Goal: Find specific page/section: Find specific page/section

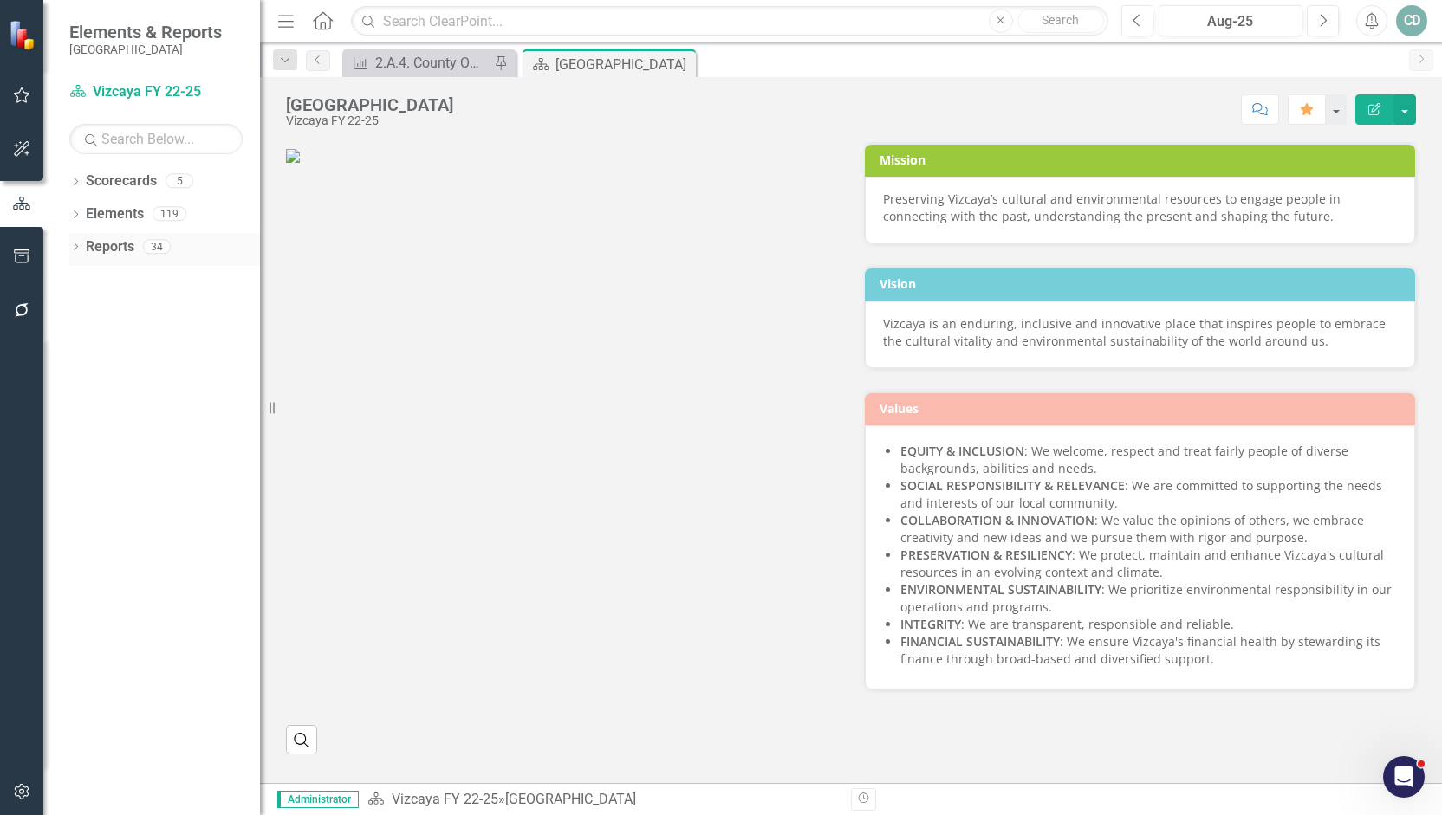
click at [111, 247] on link "Reports" at bounding box center [110, 247] width 49 height 20
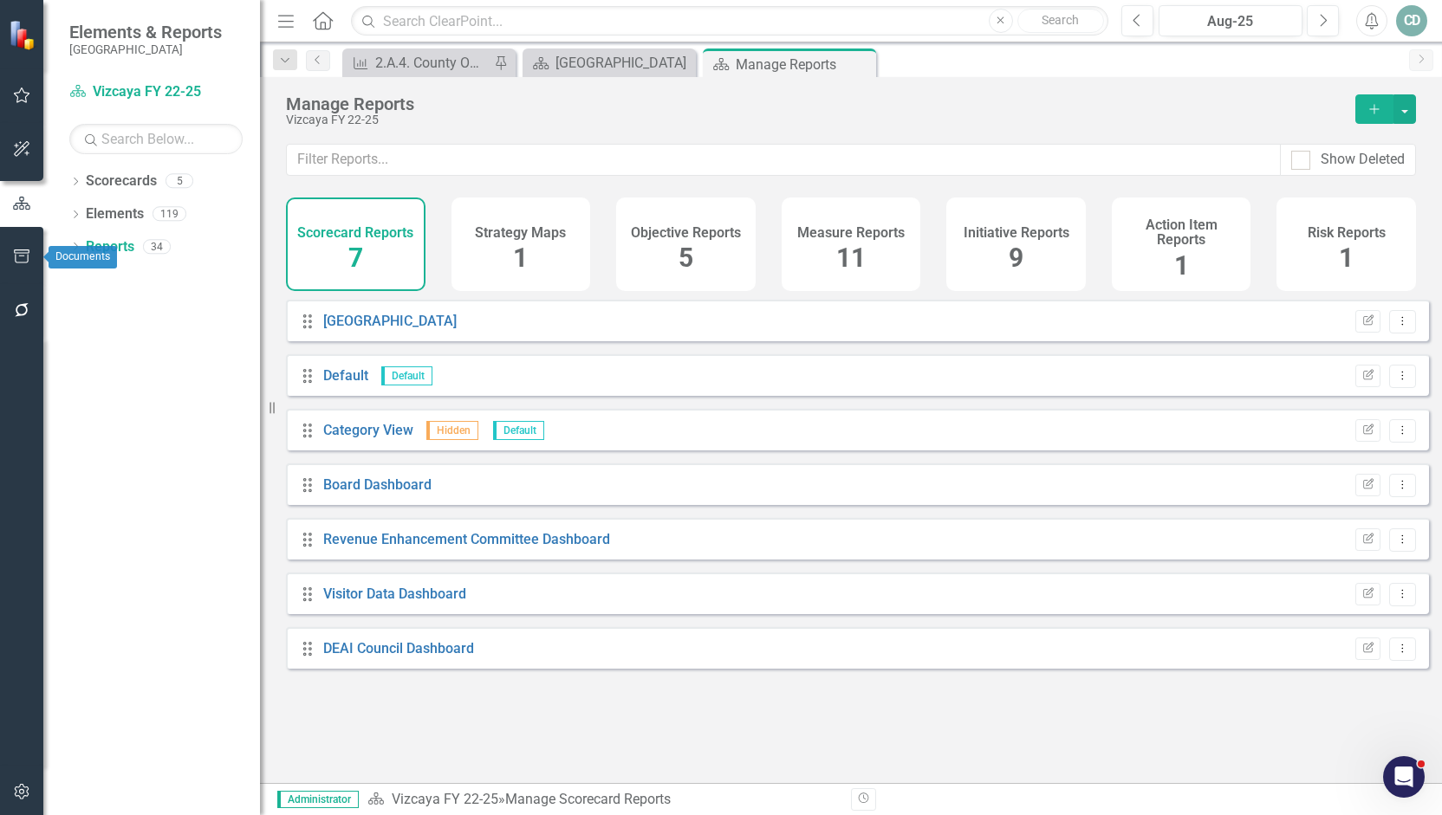
click at [23, 253] on icon "button" at bounding box center [22, 257] width 16 height 14
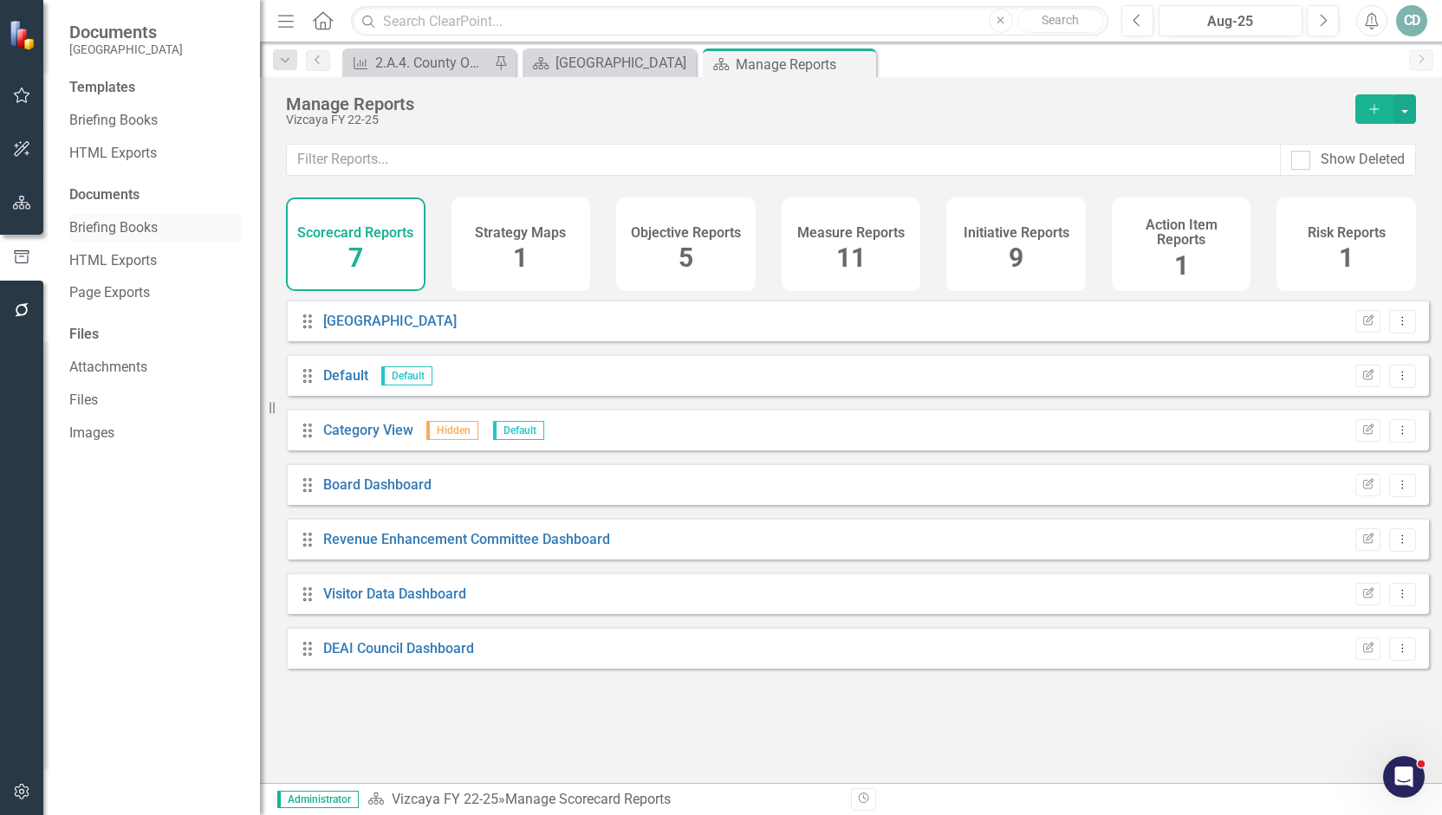
click at [119, 231] on link "Briefing Books" at bounding box center [155, 228] width 173 height 20
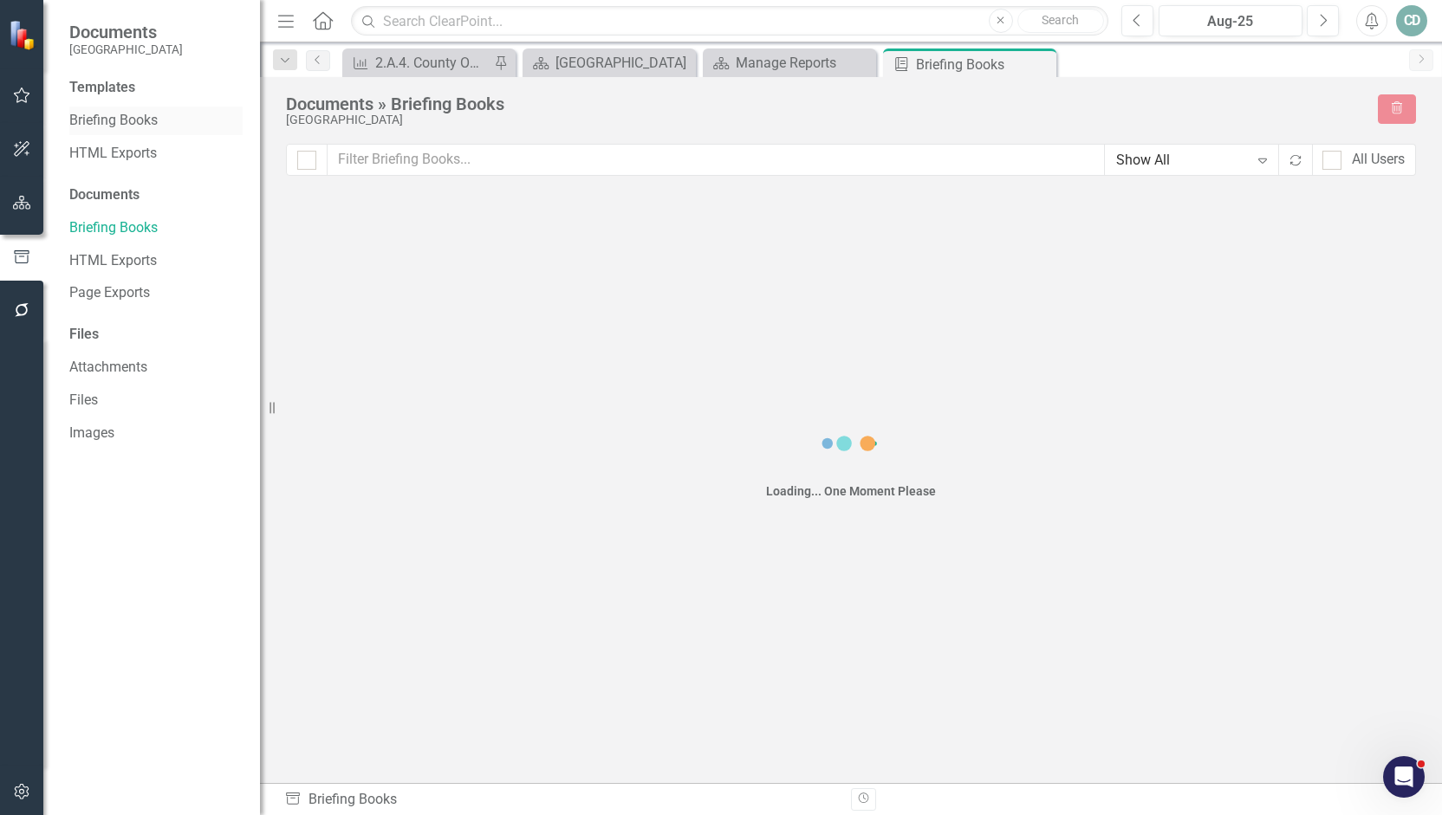
click at [114, 124] on link "Briefing Books" at bounding box center [155, 121] width 173 height 20
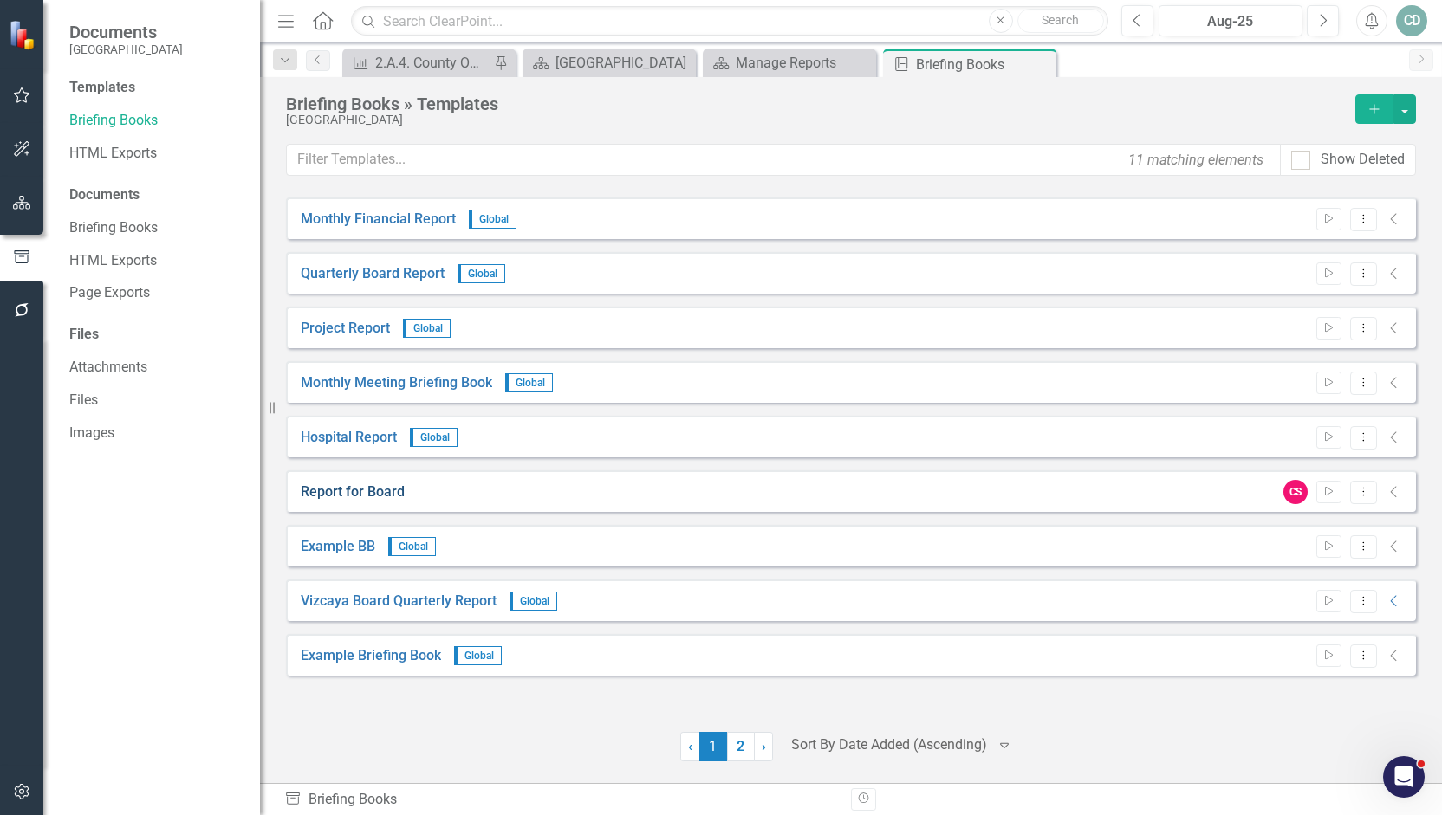
click at [351, 495] on link "Report for Board" at bounding box center [353, 493] width 104 height 20
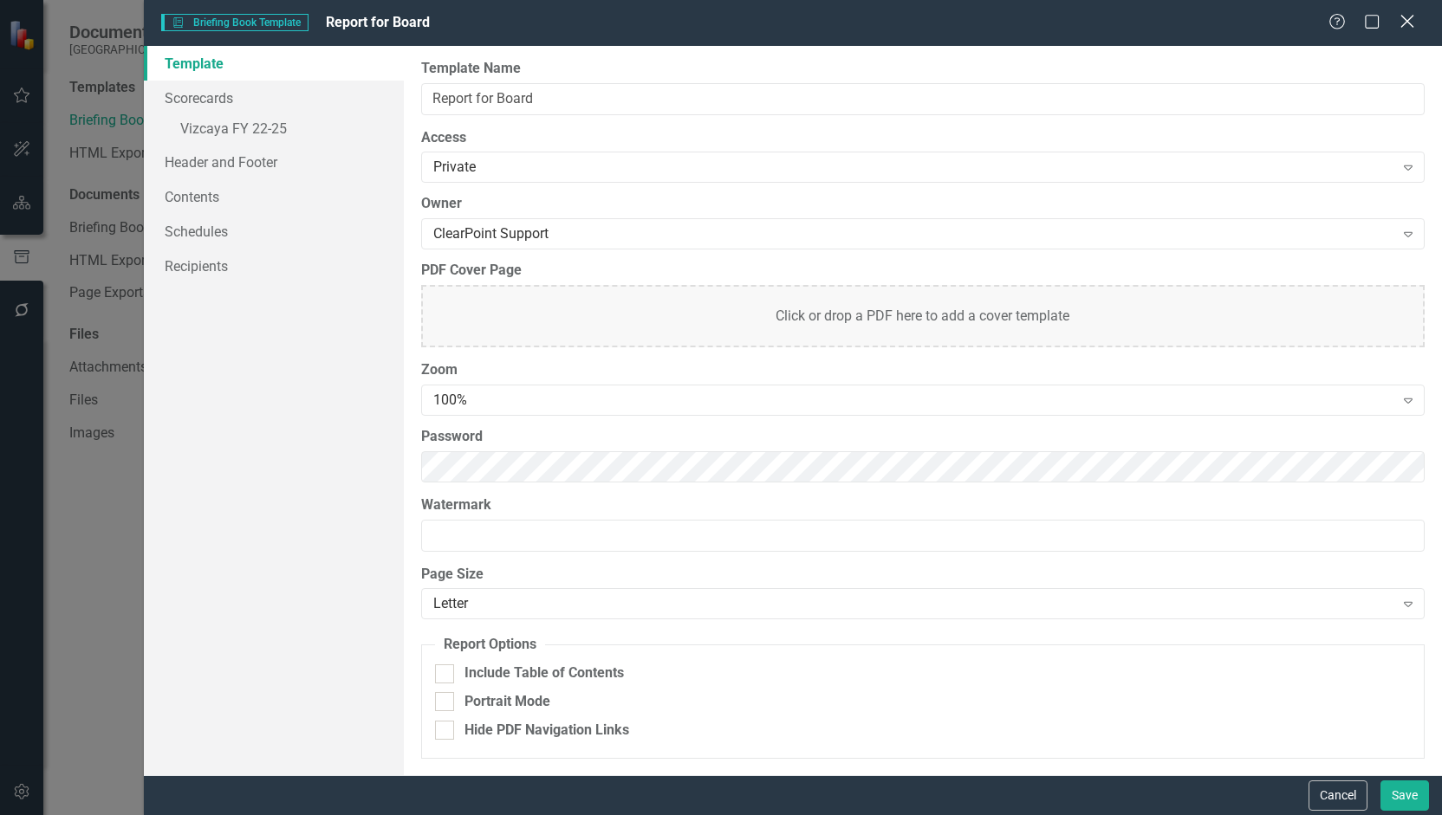
click at [1410, 25] on icon at bounding box center [1406, 21] width 13 height 13
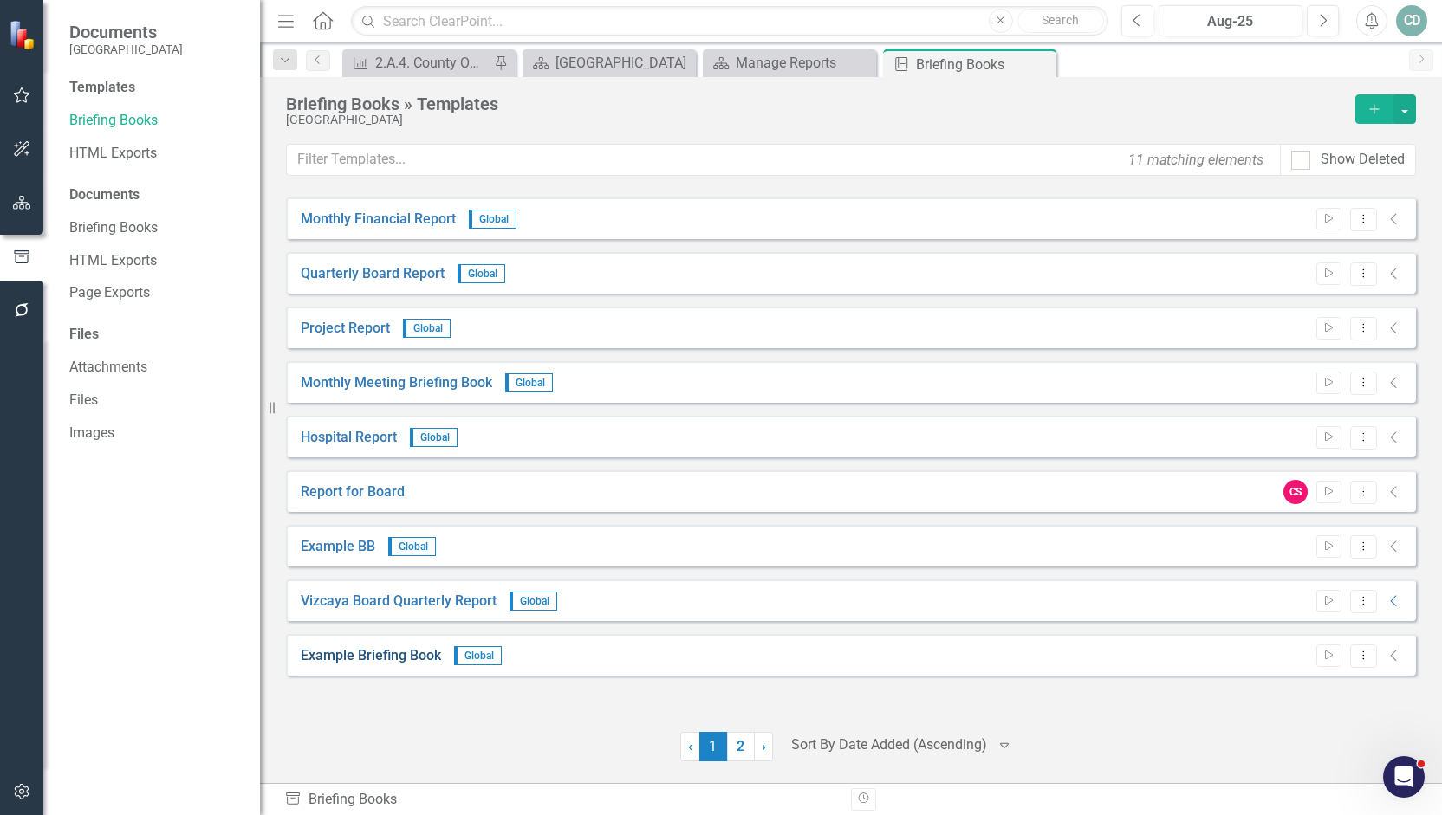
click at [361, 654] on link "Example Briefing Book" at bounding box center [371, 656] width 140 height 20
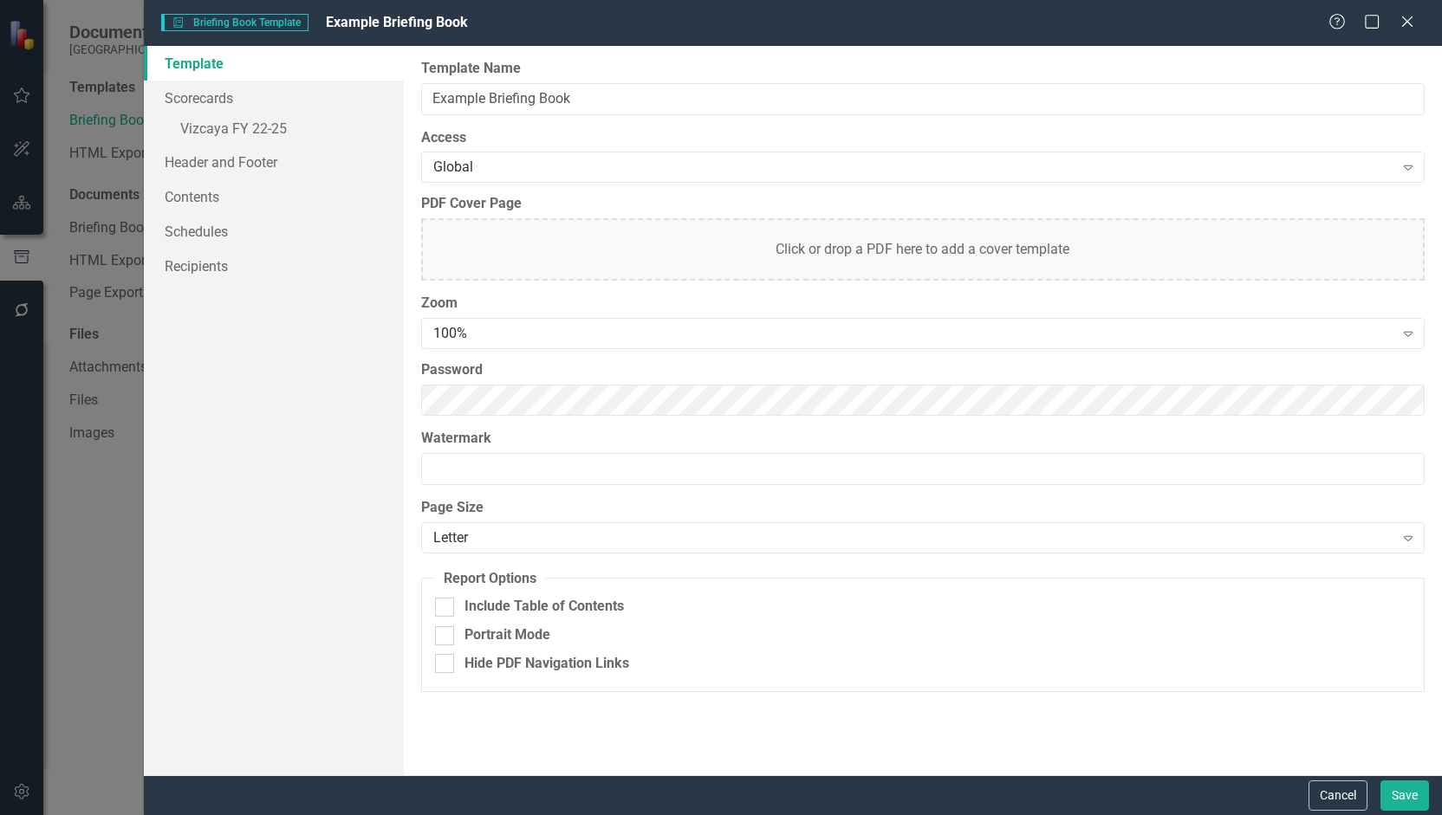
click at [360, 650] on div "Template Scorecards » Vizcaya FY 22-25 Header and Footer Contents Schedules Rec…" at bounding box center [274, 411] width 260 height 730
click at [264, 16] on span "Briefing Book Template Briefing Book Template" at bounding box center [234, 22] width 146 height 17
click at [1407, 23] on icon at bounding box center [1406, 21] width 13 height 13
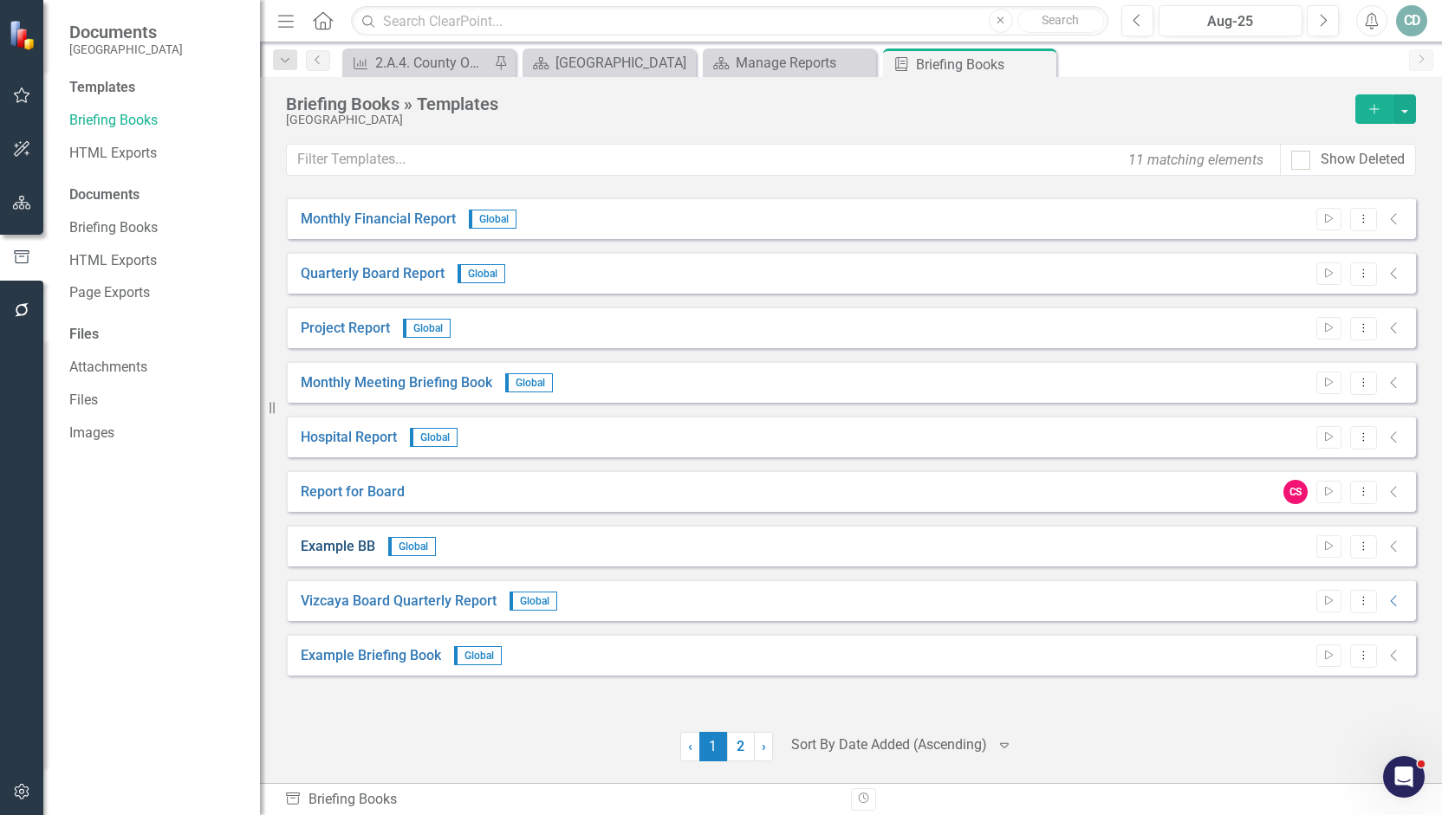
click at [319, 542] on link "Example BB" at bounding box center [338, 547] width 75 height 20
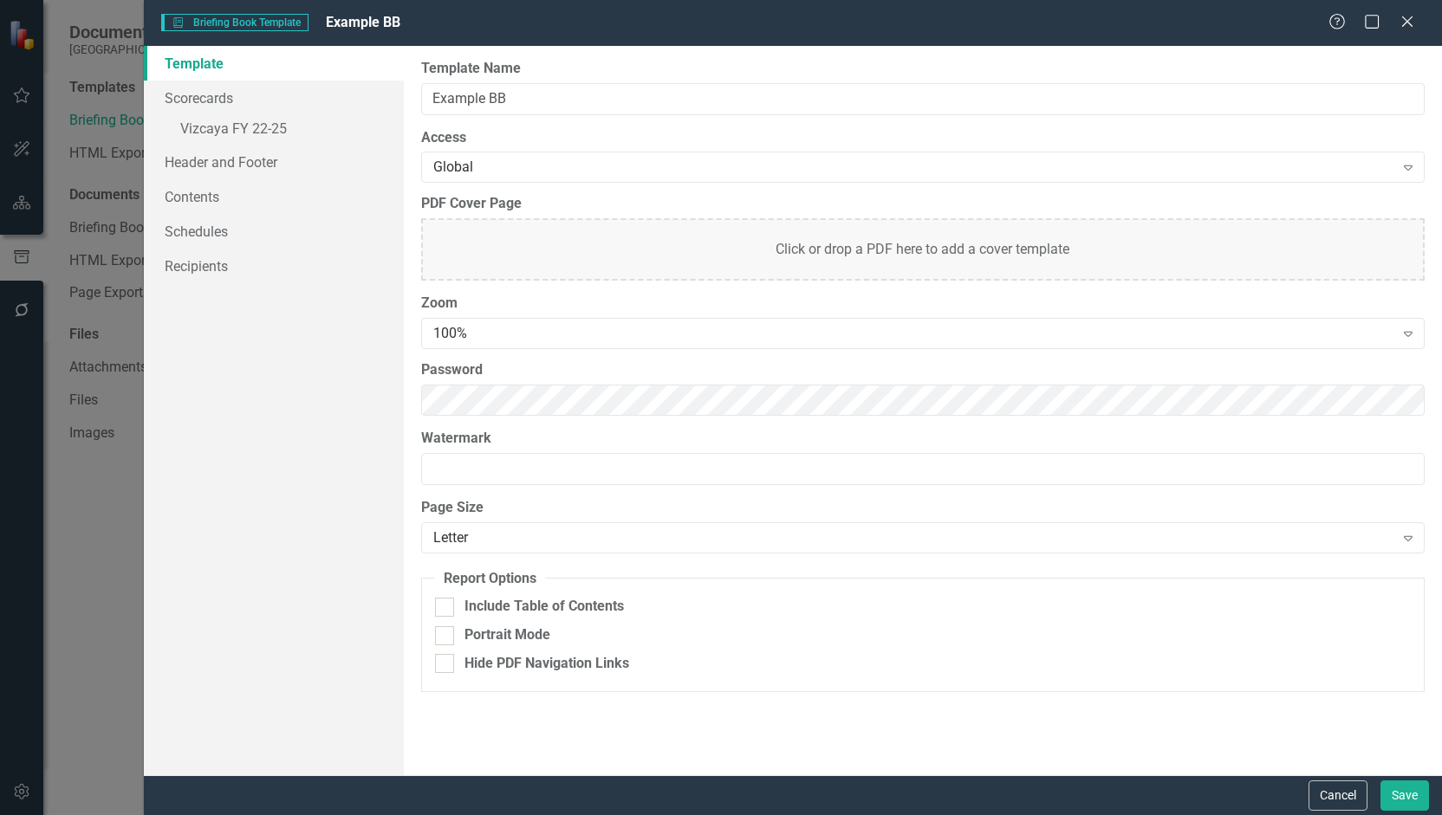
click at [243, 528] on div "Template Scorecards » Vizcaya FY 22-25 Header and Footer Contents Schedules Rec…" at bounding box center [274, 411] width 260 height 730
click at [1409, 26] on icon "Close" at bounding box center [1407, 21] width 22 height 16
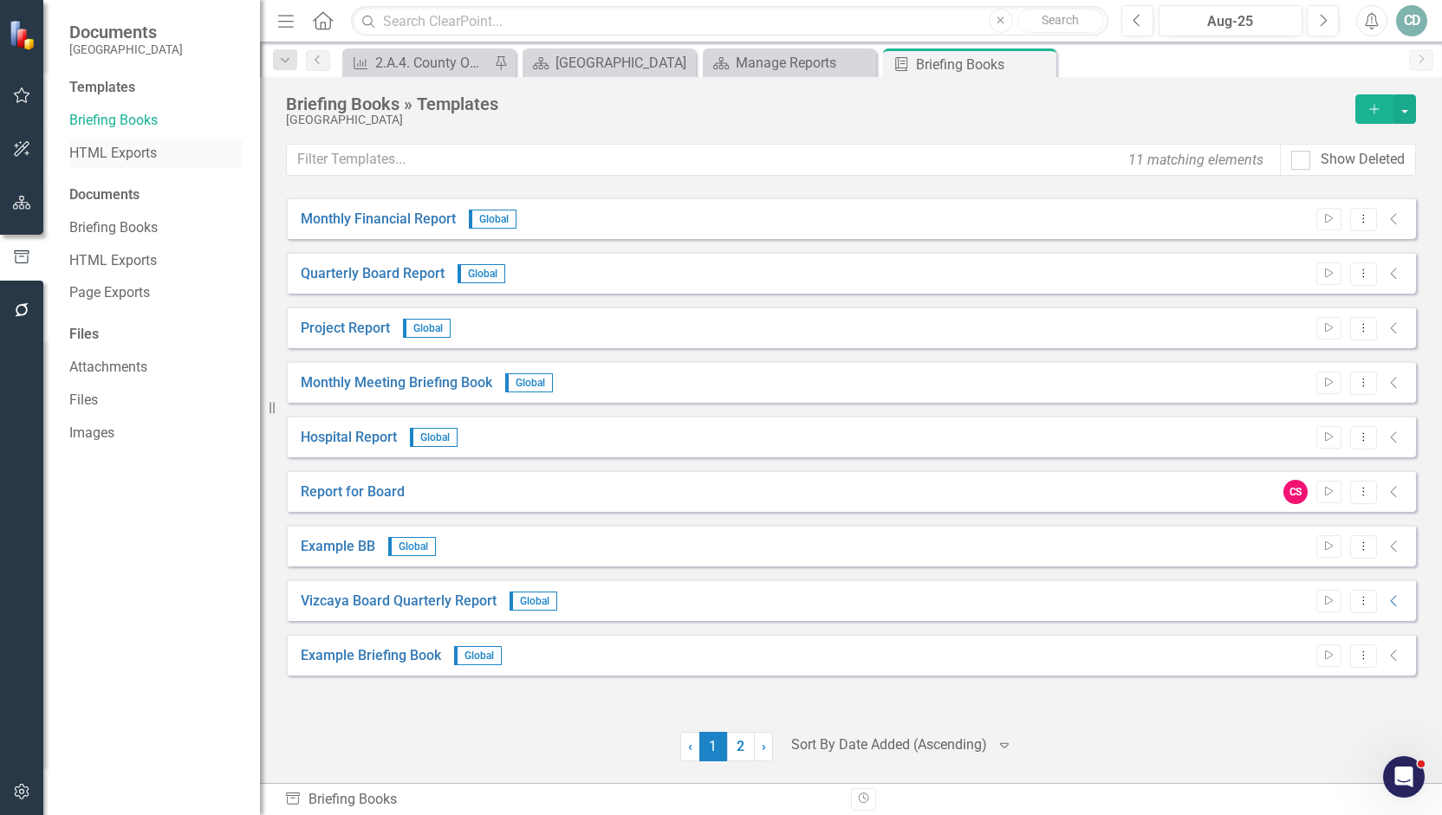
click at [94, 151] on link "HTML Exports" at bounding box center [155, 154] width 173 height 20
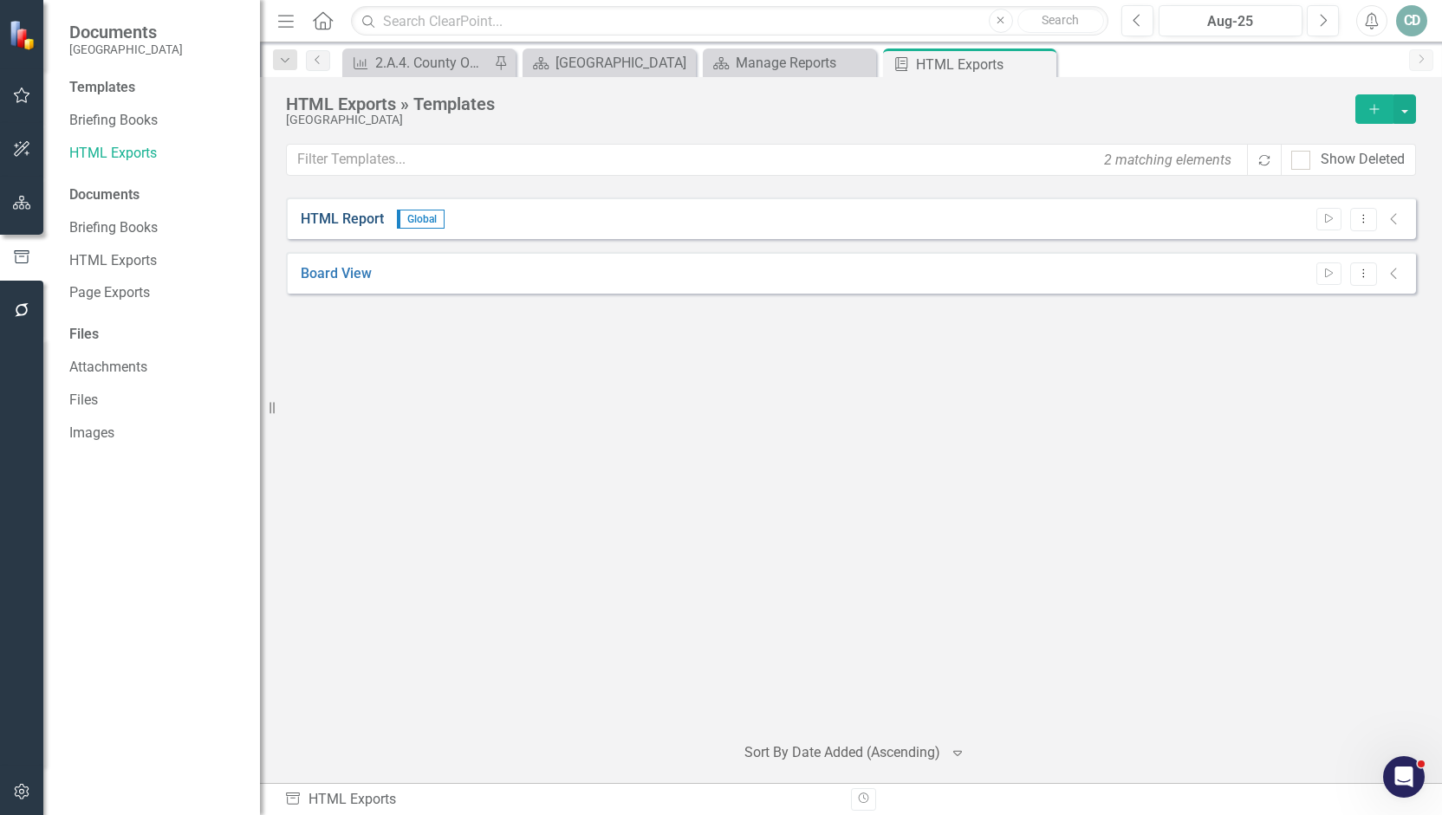
click at [336, 216] on link "HTML Report" at bounding box center [342, 220] width 83 height 20
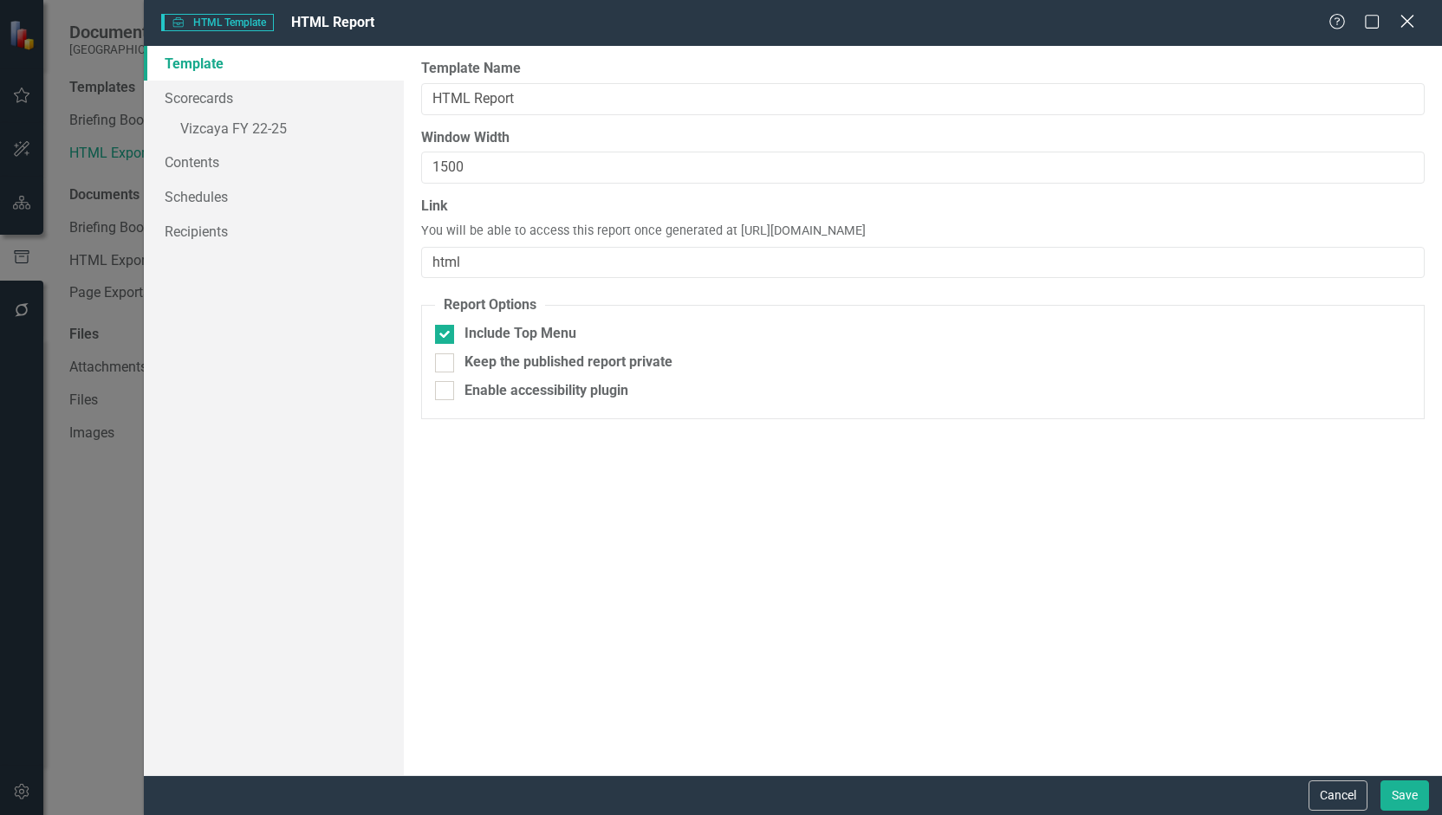
click at [1406, 29] on icon "Close" at bounding box center [1407, 21] width 22 height 16
